Goal: Information Seeking & Learning: Learn about a topic

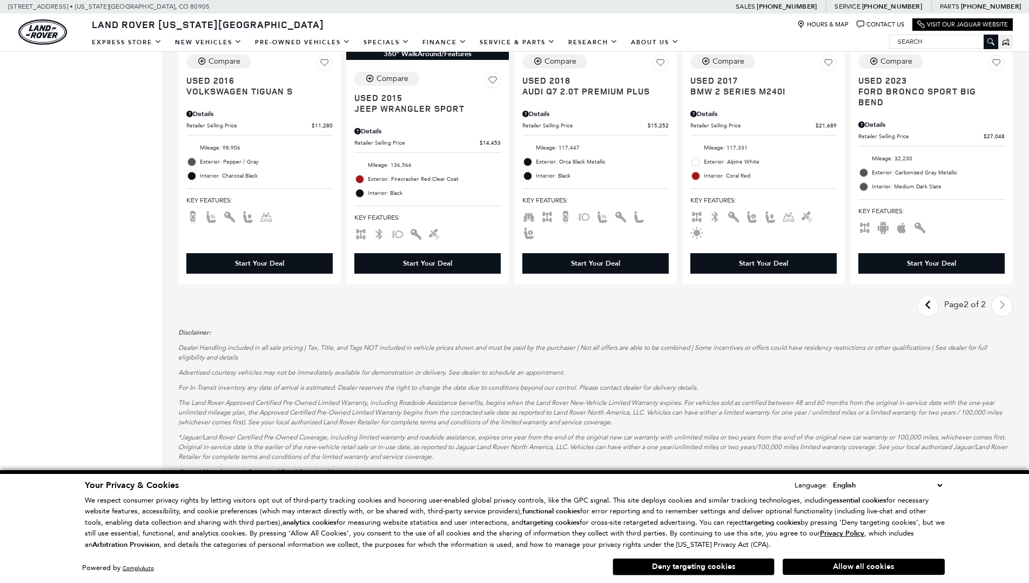
scroll to position [0, 1]
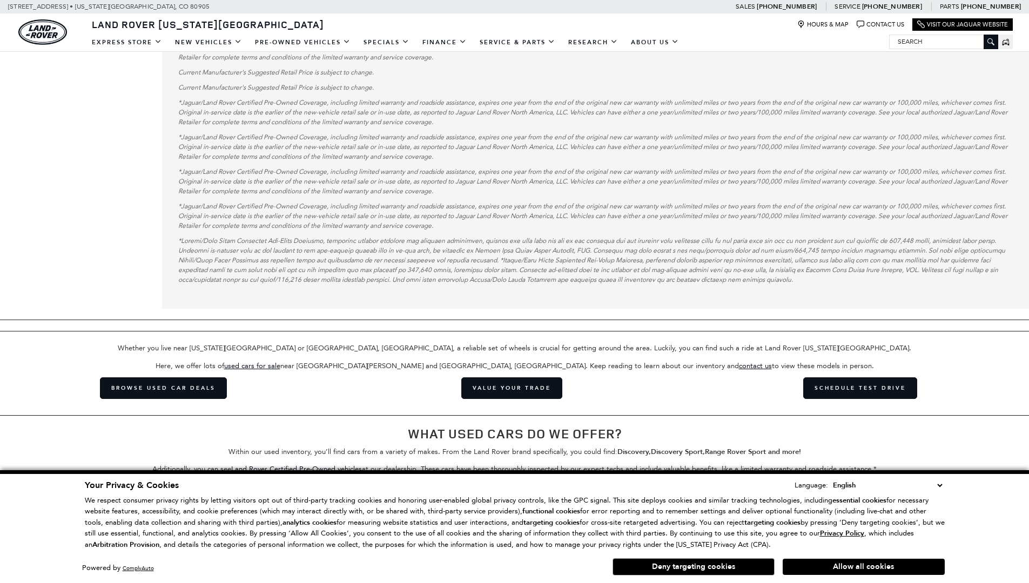
scroll to position [2330, 0]
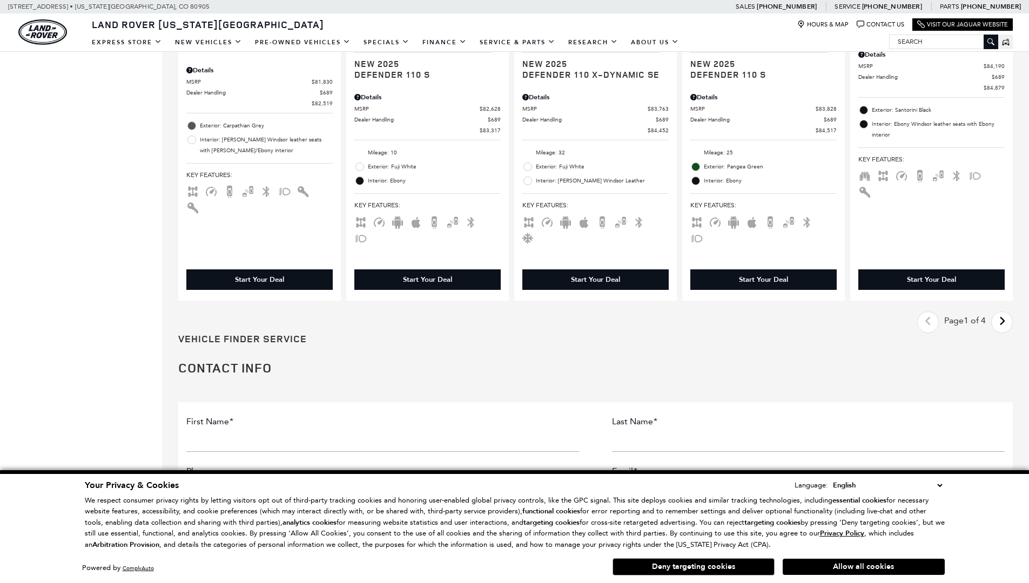
scroll to position [0, 1]
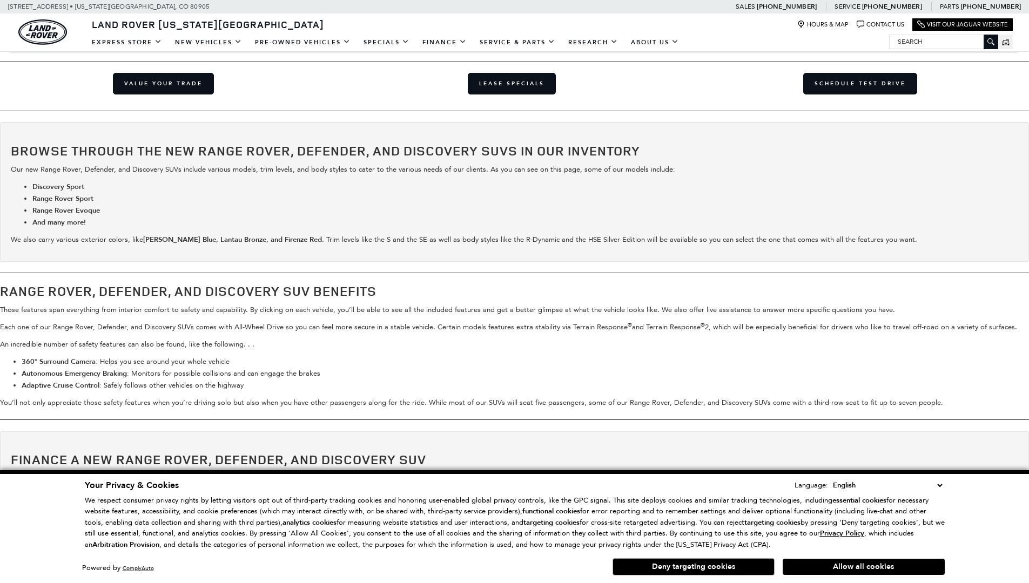
scroll to position [1822, 0]
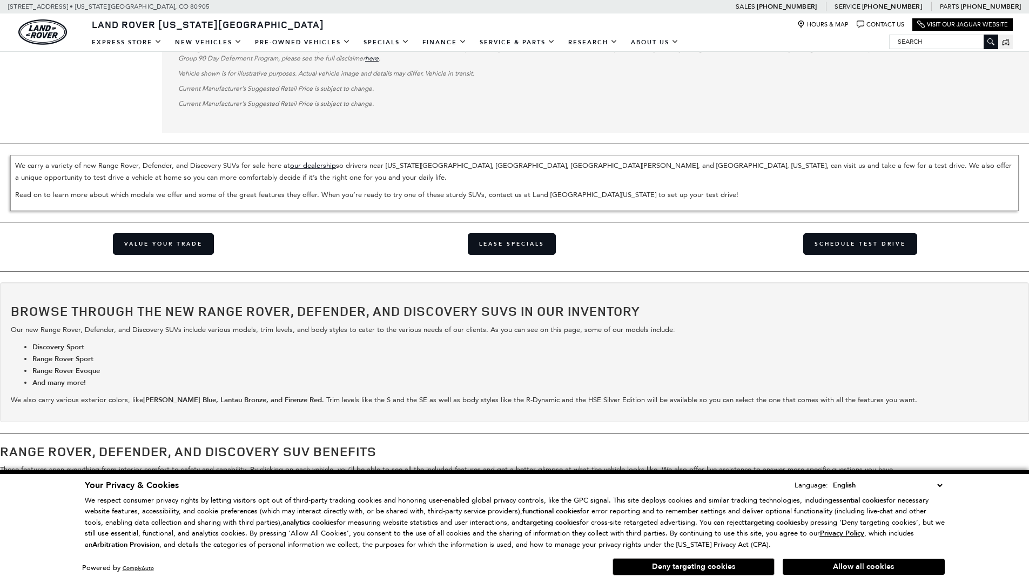
scroll to position [3003, 0]
